Goal: Task Accomplishment & Management: Complete application form

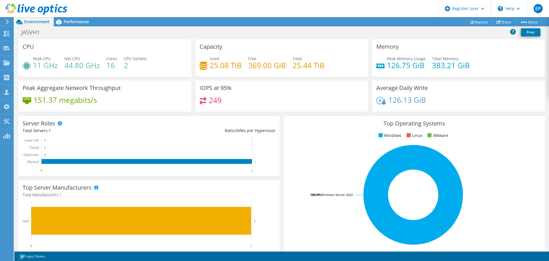
scroll to position [111, 0]
drag, startPoint x: 206, startPoint y: 85, endPoint x: 235, endPoint y: 104, distance: 34.6
click at [235, 104] on div "IOPS at 95% 249" at bounding box center [281, 95] width 173 height 31
click at [235, 104] on div "249" at bounding box center [282, 103] width 165 height 12
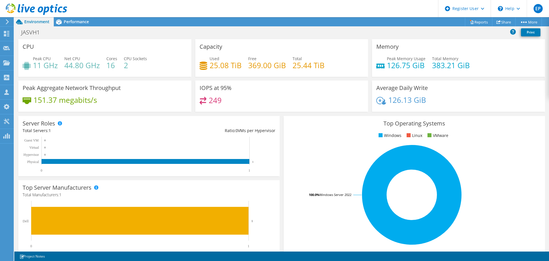
click at [222, 100] on div "249" at bounding box center [282, 103] width 165 height 12
click at [69, 24] on div "Performance" at bounding box center [73, 21] width 39 height 9
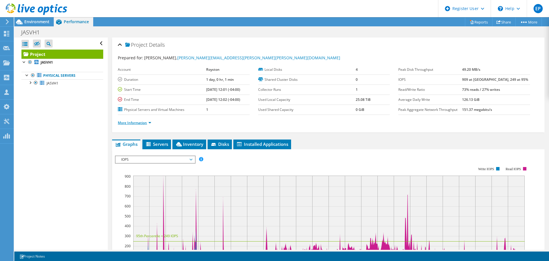
click at [149, 123] on link "More Information" at bounding box center [134, 122] width 33 height 5
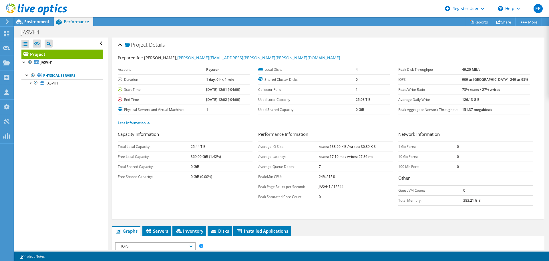
click at [219, 22] on div "Project Actions Project Actions Reports Share More" at bounding box center [281, 21] width 535 height 9
click at [41, 22] on span "Environment" at bounding box center [36, 21] width 25 height 5
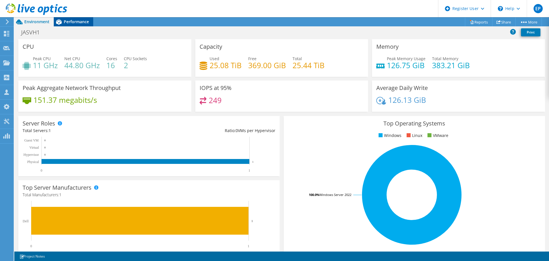
click at [73, 24] on div "Performance" at bounding box center [73, 21] width 39 height 9
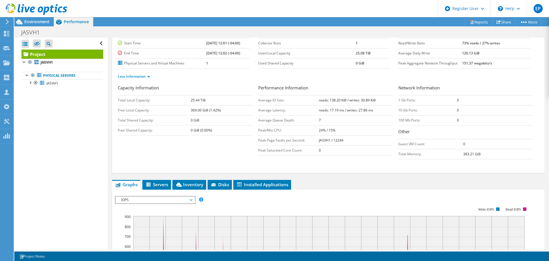
scroll to position [86, 0]
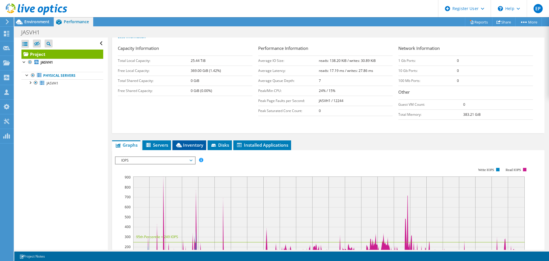
click at [195, 146] on span "Inventory" at bounding box center [189, 145] width 28 height 6
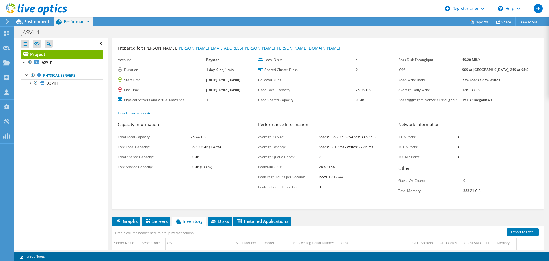
scroll to position [0, 0]
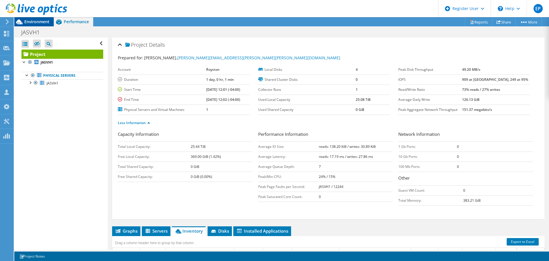
click at [32, 21] on span "Environment" at bounding box center [36, 21] width 25 height 5
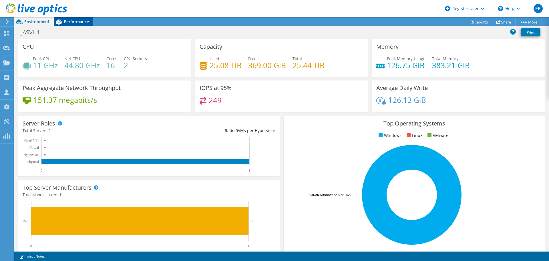
click at [70, 21] on span "Performance" at bounding box center [76, 21] width 25 height 5
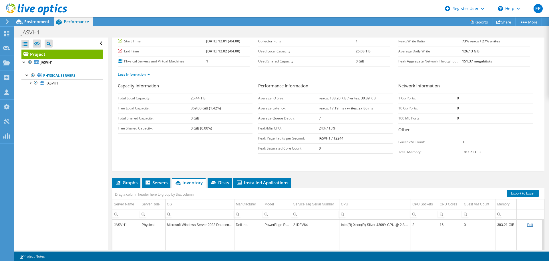
scroll to position [86, 0]
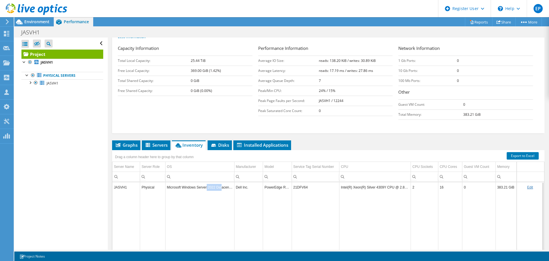
drag, startPoint x: 207, startPoint y: 187, endPoint x: 222, endPoint y: 188, distance: 14.9
click at [222, 188] on td "Microsoft Windows Server 2022 Datacenter" at bounding box center [199, 187] width 69 height 10
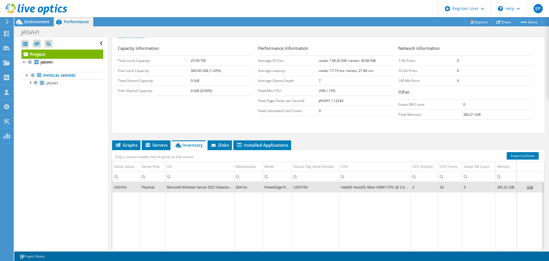
click at [220, 199] on td "Data grid" at bounding box center [199, 231] width 69 height 79
drag, startPoint x: 186, startPoint y: 188, endPoint x: 227, endPoint y: 190, distance: 41.2
click at [227, 190] on td "Microsoft Windows Server 2022 Datacenter" at bounding box center [199, 187] width 69 height 10
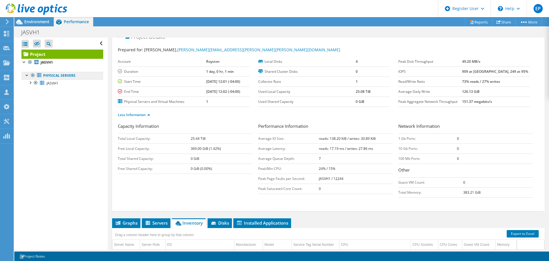
scroll to position [0, 0]
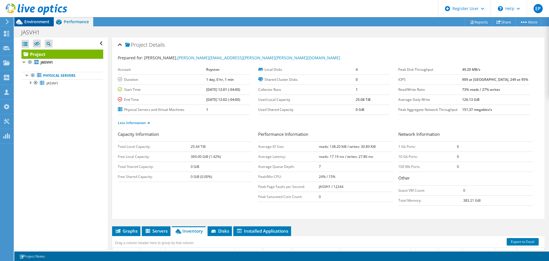
click at [38, 21] on span "Environment" at bounding box center [36, 21] width 25 height 5
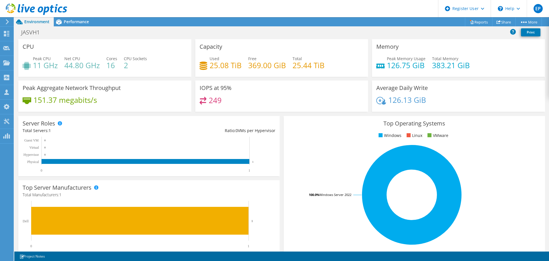
click at [160, 17] on header "EP Dell User Esteffane Pinto Esteffane.Pinto@dell.com Dell My Profile Log Out \…" at bounding box center [274, 8] width 549 height 17
click at [180, 35] on div "JASVH1 Print" at bounding box center [281, 32] width 535 height 11
click at [186, 36] on div "JASVH1 Print" at bounding box center [281, 32] width 535 height 11
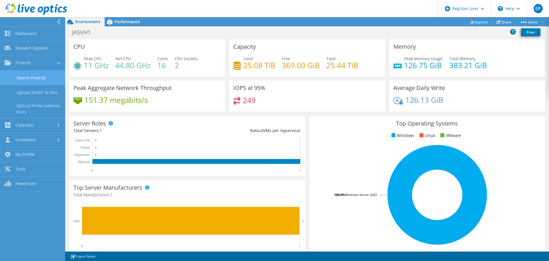
click at [27, 79] on link "Search Projects" at bounding box center [32, 77] width 65 height 15
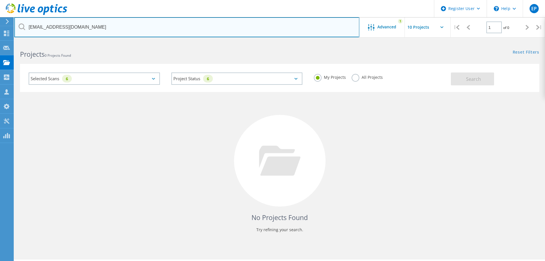
click at [96, 29] on input "arohatgi@suniva.com" at bounding box center [186, 27] width 345 height 20
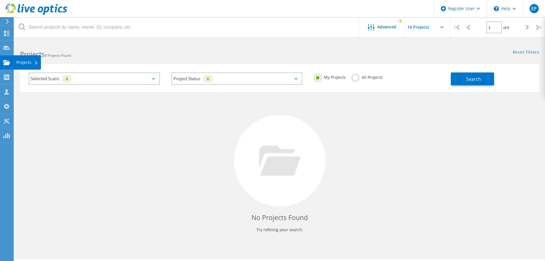
click at [5, 62] on use at bounding box center [6, 62] width 7 height 5
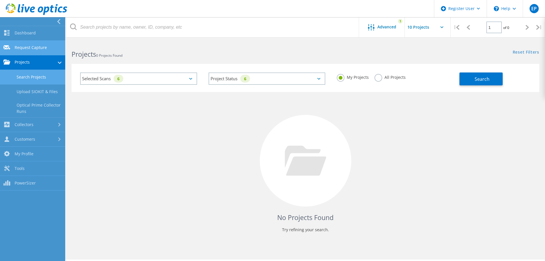
click at [31, 49] on link "Request Capture" at bounding box center [32, 48] width 65 height 15
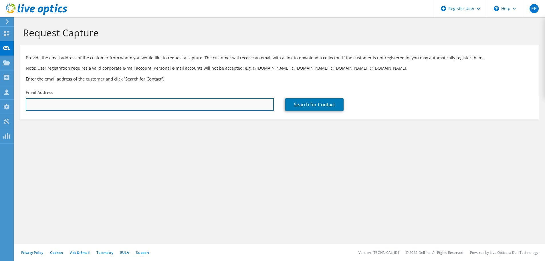
paste input "[PERSON_NAME][EMAIL_ADDRESS][PERSON_NAME][PERSON_NAME][DOMAIN_NAME]"
type input "[PERSON_NAME][EMAIL_ADDRESS][PERSON_NAME][PERSON_NAME][DOMAIN_NAME]"
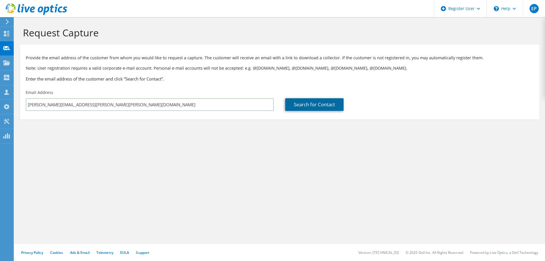
click at [306, 102] on link "Search for Contact" at bounding box center [314, 104] width 58 height 13
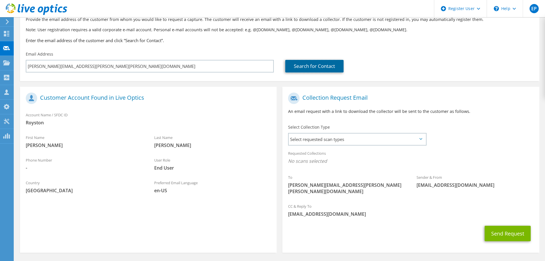
scroll to position [52, 0]
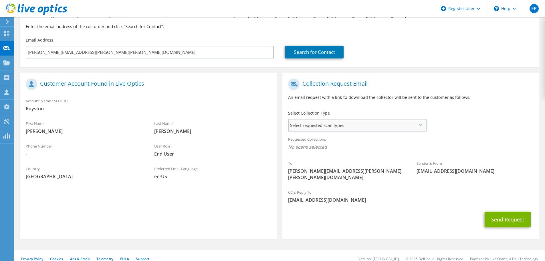
click at [337, 128] on span "Select requested scan types" at bounding box center [357, 124] width 137 height 11
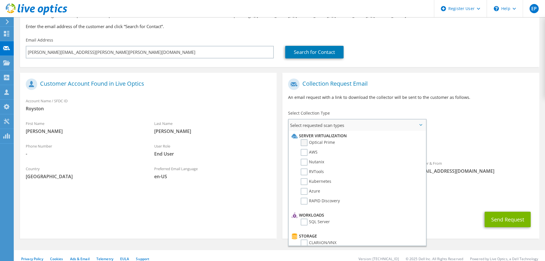
click at [325, 144] on label "Optical Prime" at bounding box center [318, 142] width 34 height 7
click at [0, 0] on input "Optical Prime" at bounding box center [0, 0] width 0 height 0
click at [482, 130] on div "To tim.schempp@royston-group.com Sender & From liveoptics@liveoptics.com" at bounding box center [410, 132] width 257 height 112
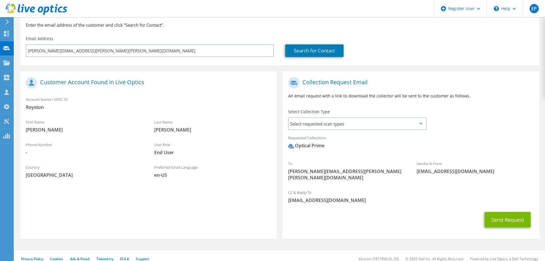
scroll to position [54, 0]
click at [409, 130] on div "Select Collection Type Select requested scan types Server Virtualization Optica…" at bounding box center [357, 119] width 150 height 26
click at [408, 124] on span "Select requested scan types" at bounding box center [357, 123] width 137 height 11
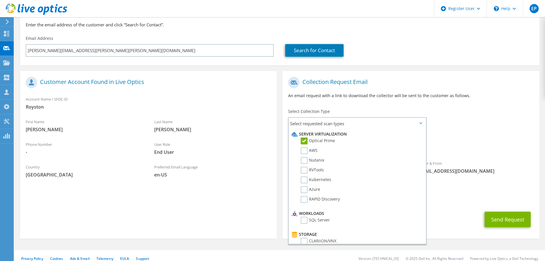
click at [468, 134] on div "Requested Collections No scans selected Optical Prime" at bounding box center [410, 142] width 257 height 23
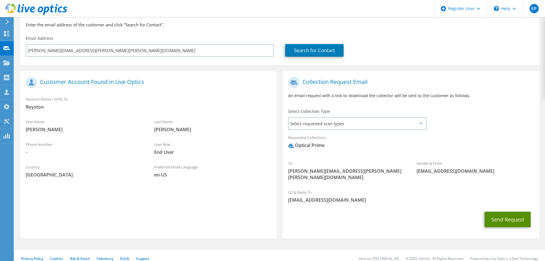
click at [511, 211] on button "Send Request" at bounding box center [508, 218] width 46 height 15
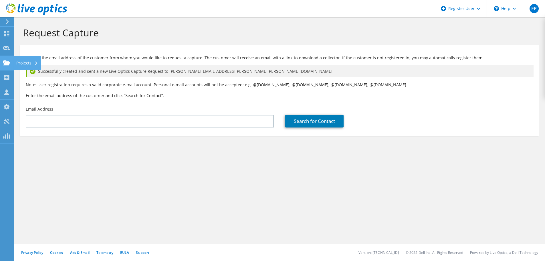
click at [5, 64] on use at bounding box center [6, 62] width 7 height 5
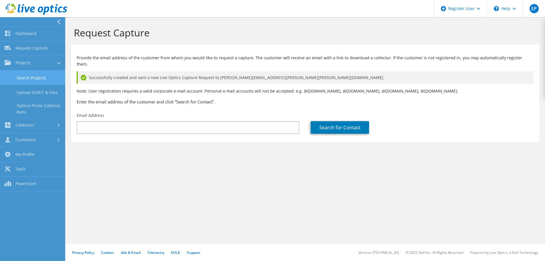
click at [17, 80] on link "Search Projects" at bounding box center [32, 77] width 65 height 15
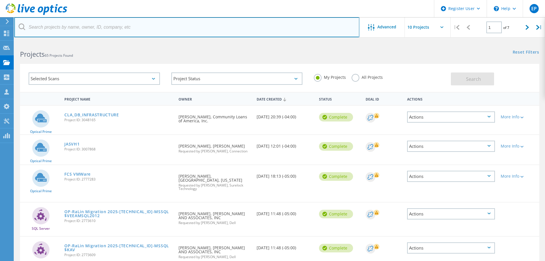
paste input "[PERSON_NAME][EMAIL_ADDRESS][PERSON_NAME][PERSON_NAME][DOMAIN_NAME]"
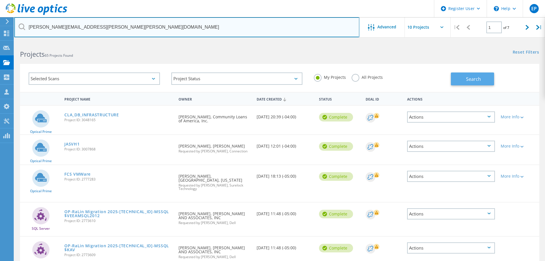
type input "[PERSON_NAME][EMAIL_ADDRESS][PERSON_NAME][PERSON_NAME][DOMAIN_NAME]"
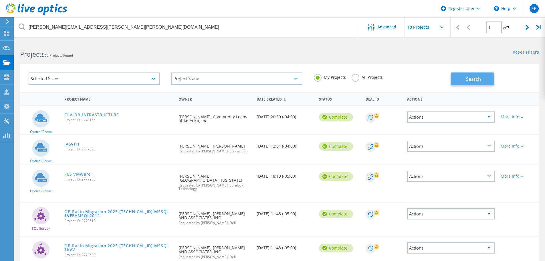
click at [454, 74] on button "Search" at bounding box center [472, 78] width 43 height 13
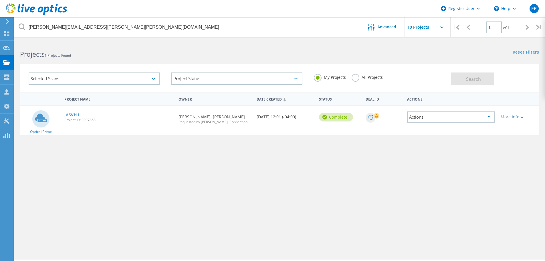
click at [361, 80] on div "All Projects" at bounding box center [367, 78] width 31 height 8
drag, startPoint x: 363, startPoint y: 78, endPoint x: 366, endPoint y: 77, distance: 3.2
click at [363, 78] on label "All Projects" at bounding box center [367, 76] width 31 height 5
click at [0, 0] on input "All Projects" at bounding box center [0, 0] width 0 height 0
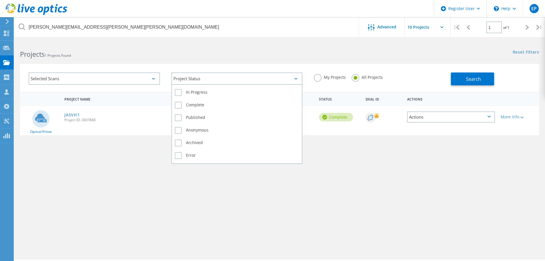
click at [237, 74] on div "Project Status" at bounding box center [236, 78] width 131 height 12
click at [193, 155] on label "Error" at bounding box center [237, 155] width 124 height 7
click at [0, 0] on input "Error" at bounding box center [0, 0] width 0 height 0
click at [196, 136] on div "Anonymous" at bounding box center [237, 131] width 124 height 13
click at [191, 141] on label "Archived" at bounding box center [237, 142] width 124 height 7
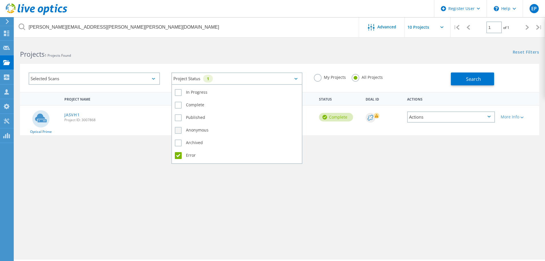
click at [194, 130] on label "Anonymous" at bounding box center [237, 130] width 124 height 7
click at [0, 0] on input "Anonymous" at bounding box center [0, 0] width 0 height 0
click at [193, 119] on label "Published" at bounding box center [237, 117] width 124 height 7
click at [0, 0] on input "Published" at bounding box center [0, 0] width 0 height 0
click at [193, 110] on div "Complete" at bounding box center [237, 106] width 124 height 13
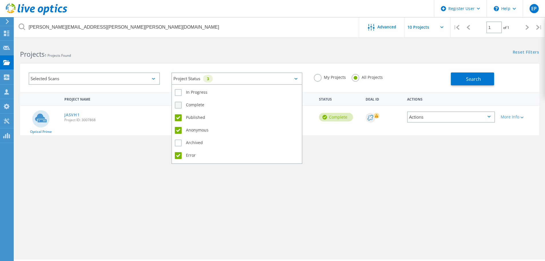
click at [193, 102] on label "Complete" at bounding box center [237, 105] width 124 height 7
click at [0, 0] on input "Complete" at bounding box center [0, 0] width 0 height 0
click at [193, 89] on div "In Progress" at bounding box center [237, 94] width 124 height 13
click at [193, 91] on label "In Progress" at bounding box center [237, 92] width 124 height 7
click at [0, 0] on input "In Progress" at bounding box center [0, 0] width 0 height 0
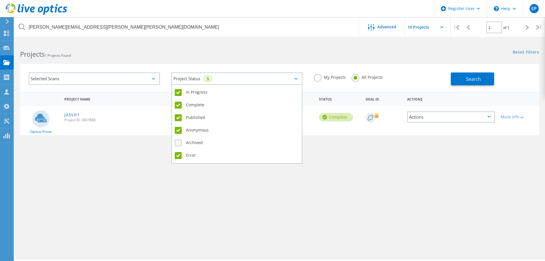
click at [195, 142] on label "Archived" at bounding box center [237, 142] width 124 height 7
click at [0, 0] on input "Archived" at bounding box center [0, 0] width 0 height 0
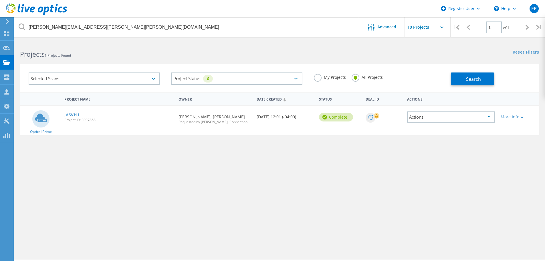
click at [468, 86] on div "Selected Scans Project Status 6 In Progress Complete Published Anonymous Archiv…" at bounding box center [279, 78] width 519 height 28
click at [466, 84] on button "Search" at bounding box center [472, 78] width 43 height 13
click at [117, 78] on div "Selected Scans" at bounding box center [94, 78] width 131 height 12
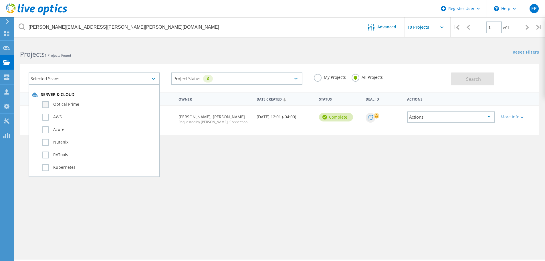
click at [92, 105] on label "Optical Prime" at bounding box center [99, 104] width 114 height 7
click at [0, 0] on input "Optical Prime" at bounding box center [0, 0] width 0 height 0
click at [291, 42] on div "Reset Filters Show Filters" at bounding box center [412, 46] width 265 height 11
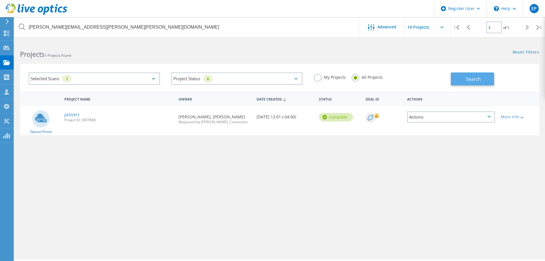
click at [465, 79] on button "Search" at bounding box center [472, 78] width 43 height 13
click at [70, 114] on link "JASVH1" at bounding box center [71, 115] width 15 height 4
